Goal: Task Accomplishment & Management: Manage account settings

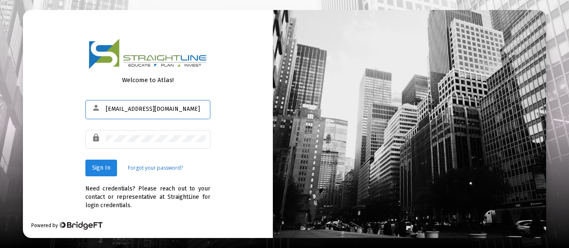
type input "[EMAIL_ADDRESS][DOMAIN_NAME]"
click at [99, 167] on span "Sign In" at bounding box center [101, 167] width 18 height 7
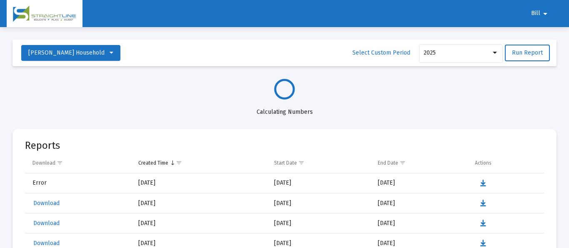
select select "View all"
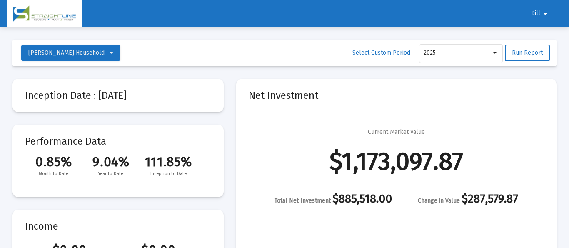
scroll to position [400, 0]
click at [536, 14] on span "Bill" at bounding box center [535, 13] width 9 height 7
click at [546, 37] on button "Logout" at bounding box center [545, 35] width 47 height 20
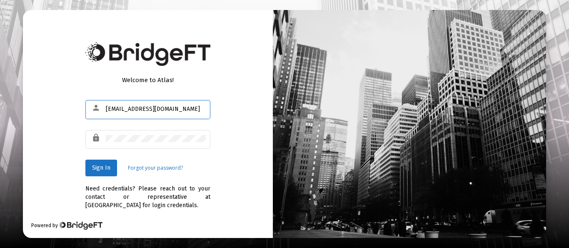
type input "[EMAIL_ADDRESS][DOMAIN_NAME]"
